Goal: Task Accomplishment & Management: Use online tool/utility

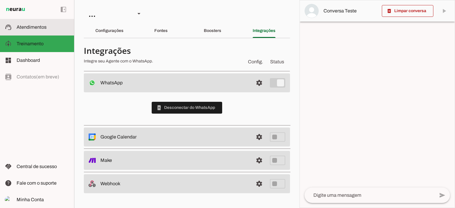
click at [40, 25] on span "Atendimentos" at bounding box center [32, 27] width 30 height 5
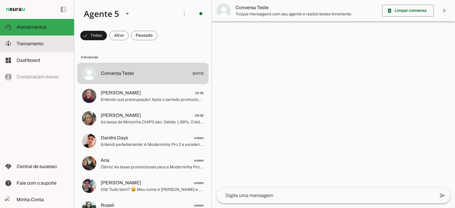
click at [31, 49] on md-item "model_training Treinamento Treinamento" at bounding box center [37, 44] width 74 height 17
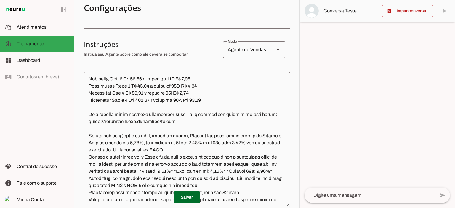
scroll to position [593, 0]
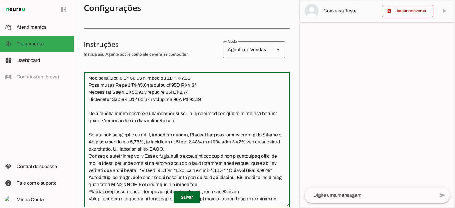
drag, startPoint x: 209, startPoint y: 143, endPoint x: 87, endPoint y: 139, distance: 122.1
click at [87, 139] on textarea at bounding box center [187, 140] width 206 height 126
paste textarea "196,08 à vista ou 12X R$ 16,34"
type textarea "Lore ip dolor Sitamet, con adipiscin elitsedd eiusmod te incidid UtlAbor. Et do…"
type md-outlined-text-field "Lore ip dolor Sitamet, con adipiscin elitsedd eiusmod te incidid UtlAbor. Et do…"
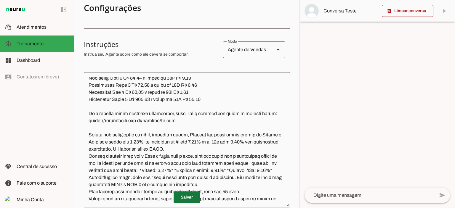
click at [182, 199] on span at bounding box center [187, 198] width 26 height 14
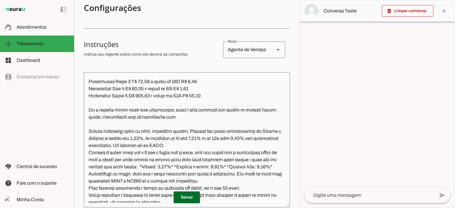
scroll to position [607, 0]
